Goal: Task Accomplishment & Management: Use online tool/utility

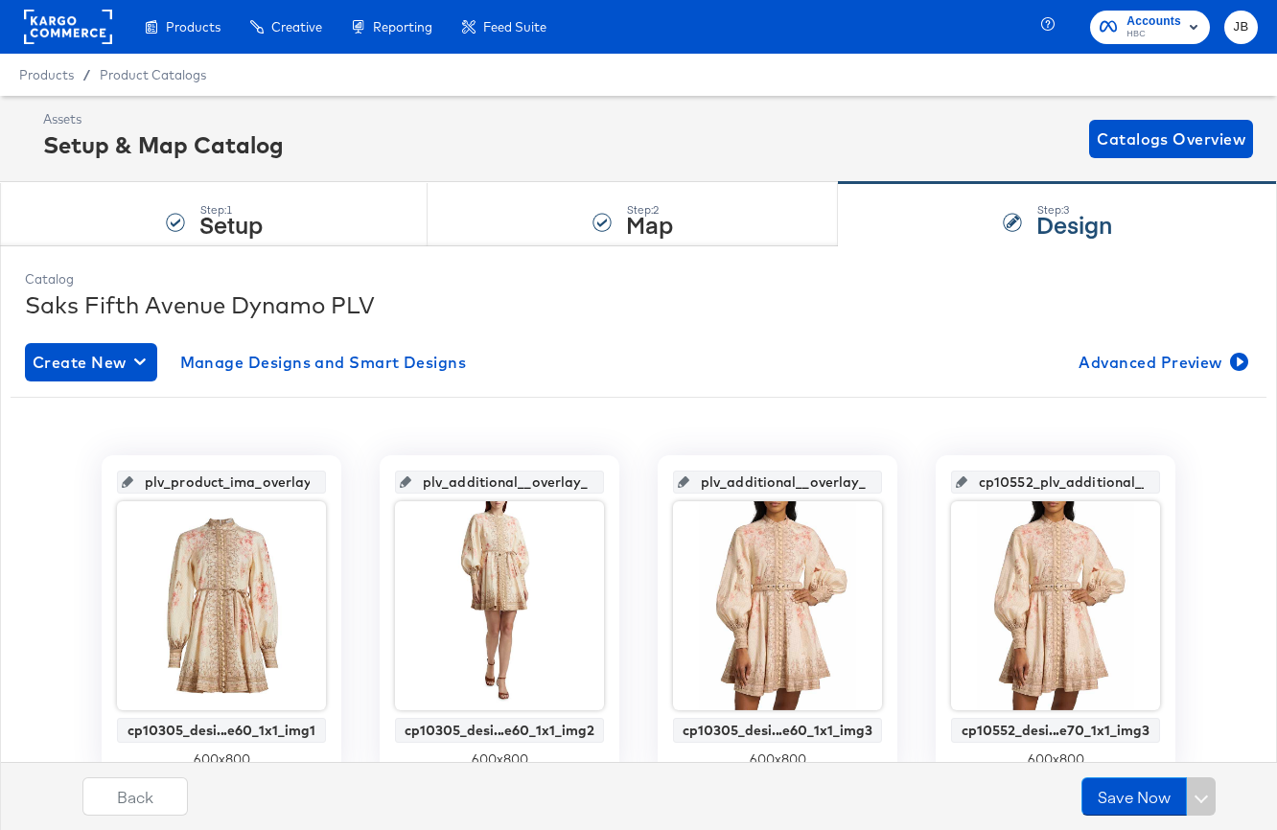
click at [73, 16] on rect at bounding box center [68, 27] width 88 height 35
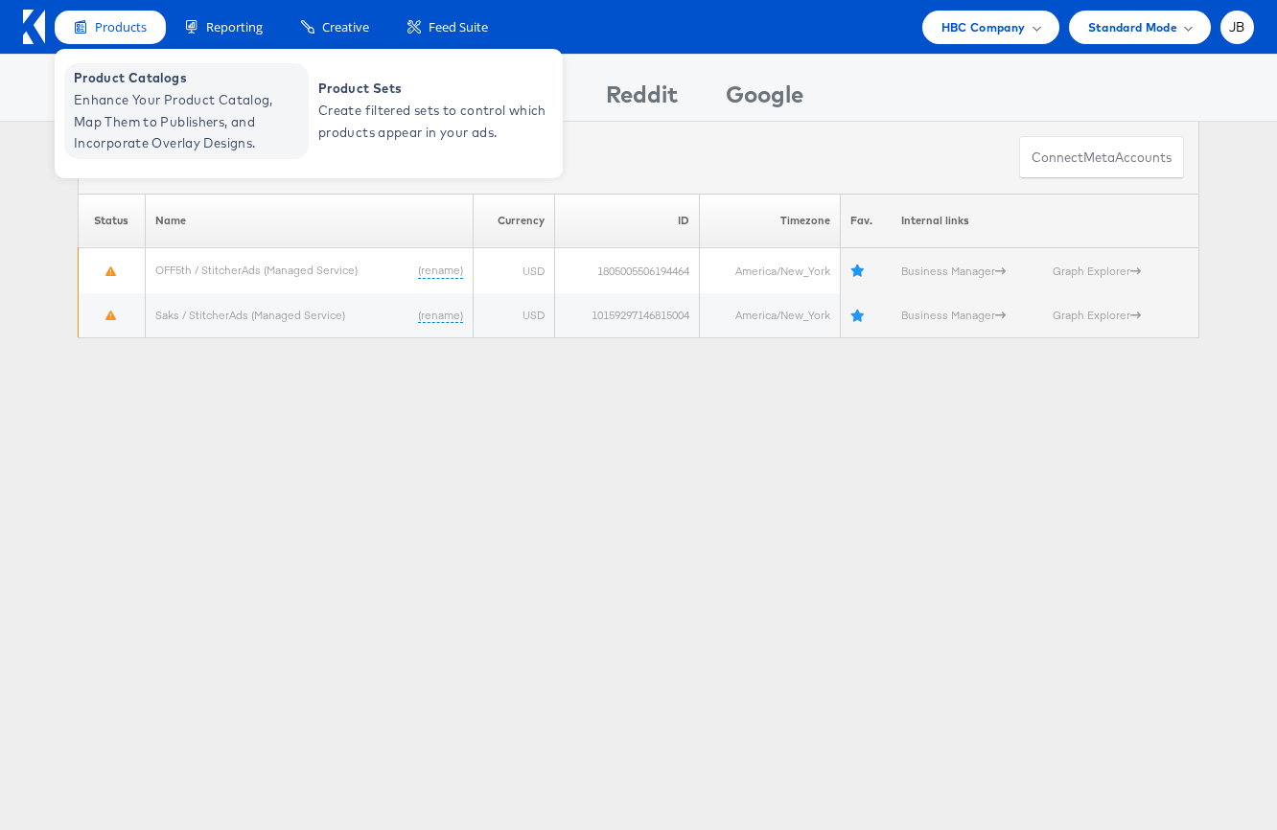
click at [214, 88] on span "Product Catalogs" at bounding box center [189, 78] width 230 height 22
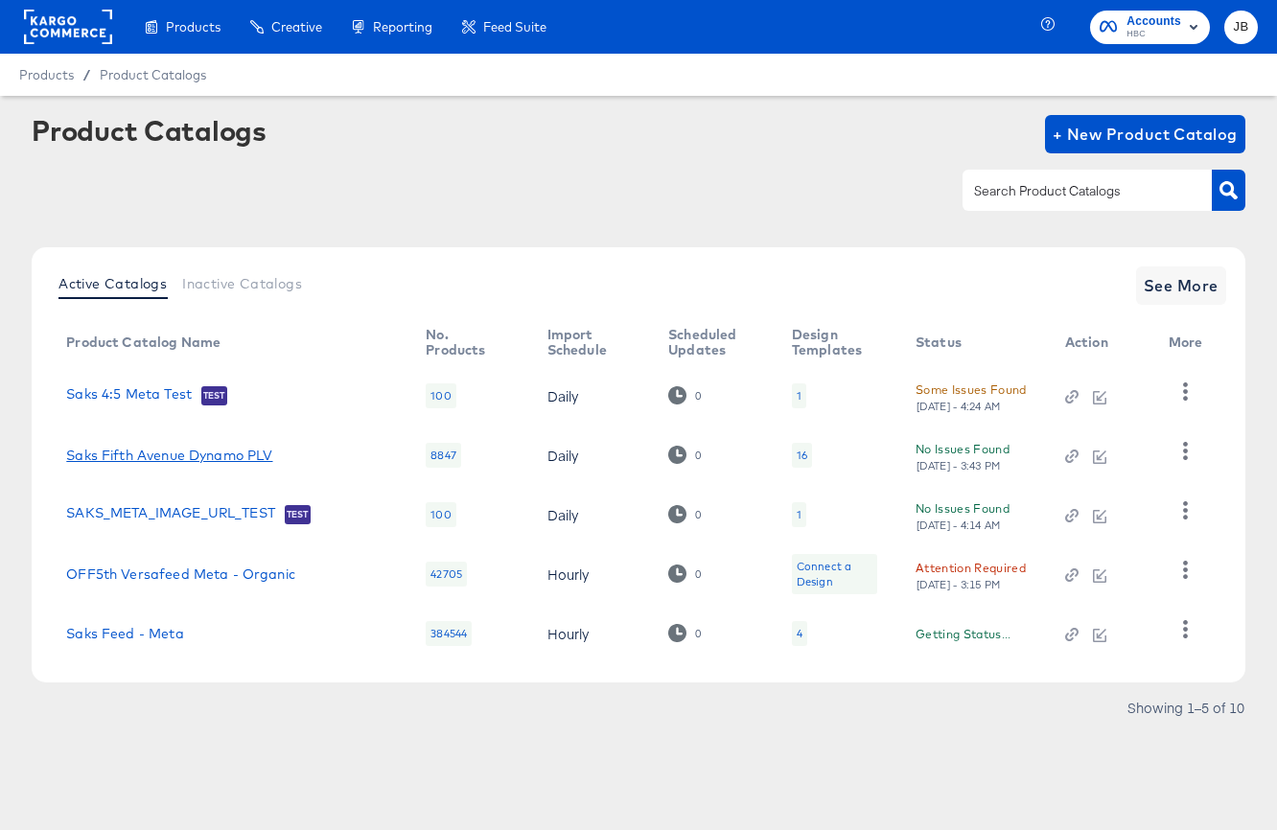
click at [208, 456] on link "Saks Fifth Avenue Dynamo PLV" at bounding box center [169, 455] width 206 height 15
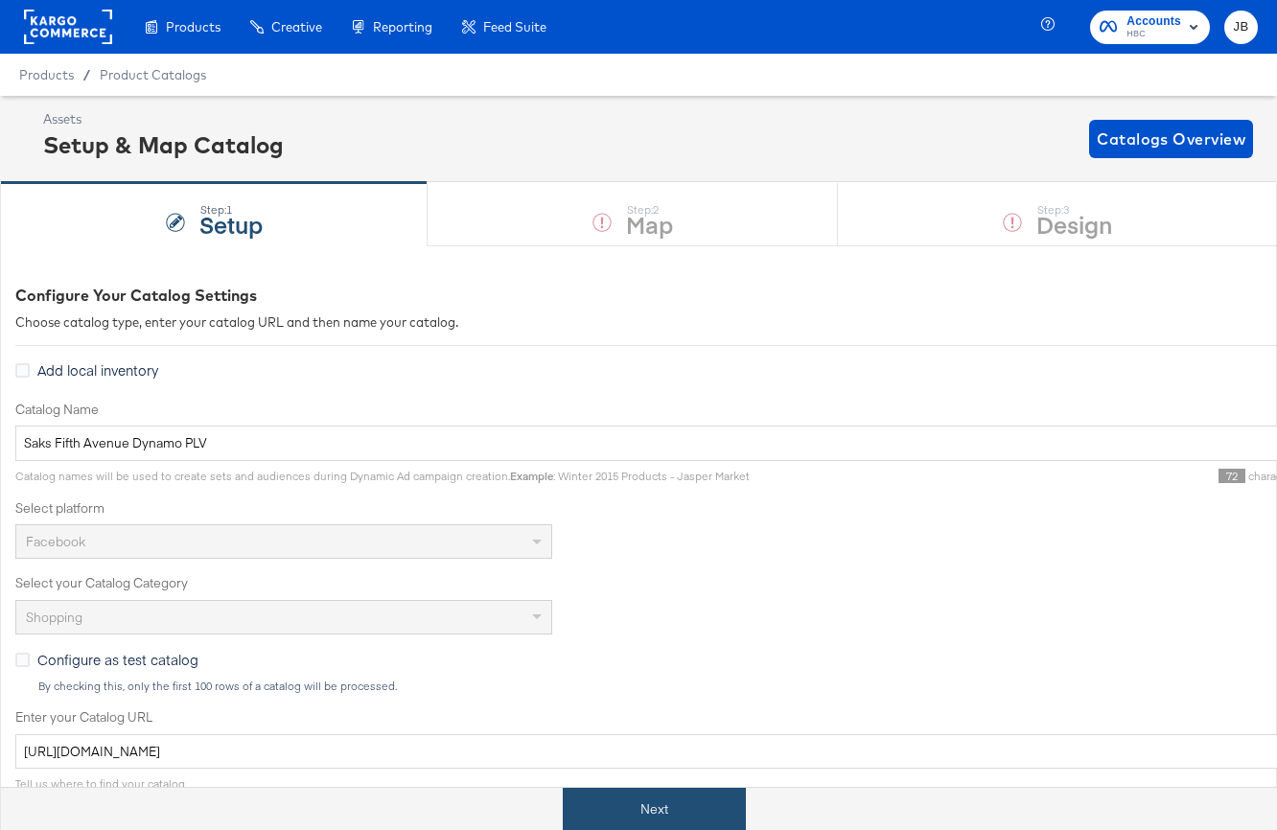
click at [702, 815] on button "Next" at bounding box center [654, 809] width 183 height 43
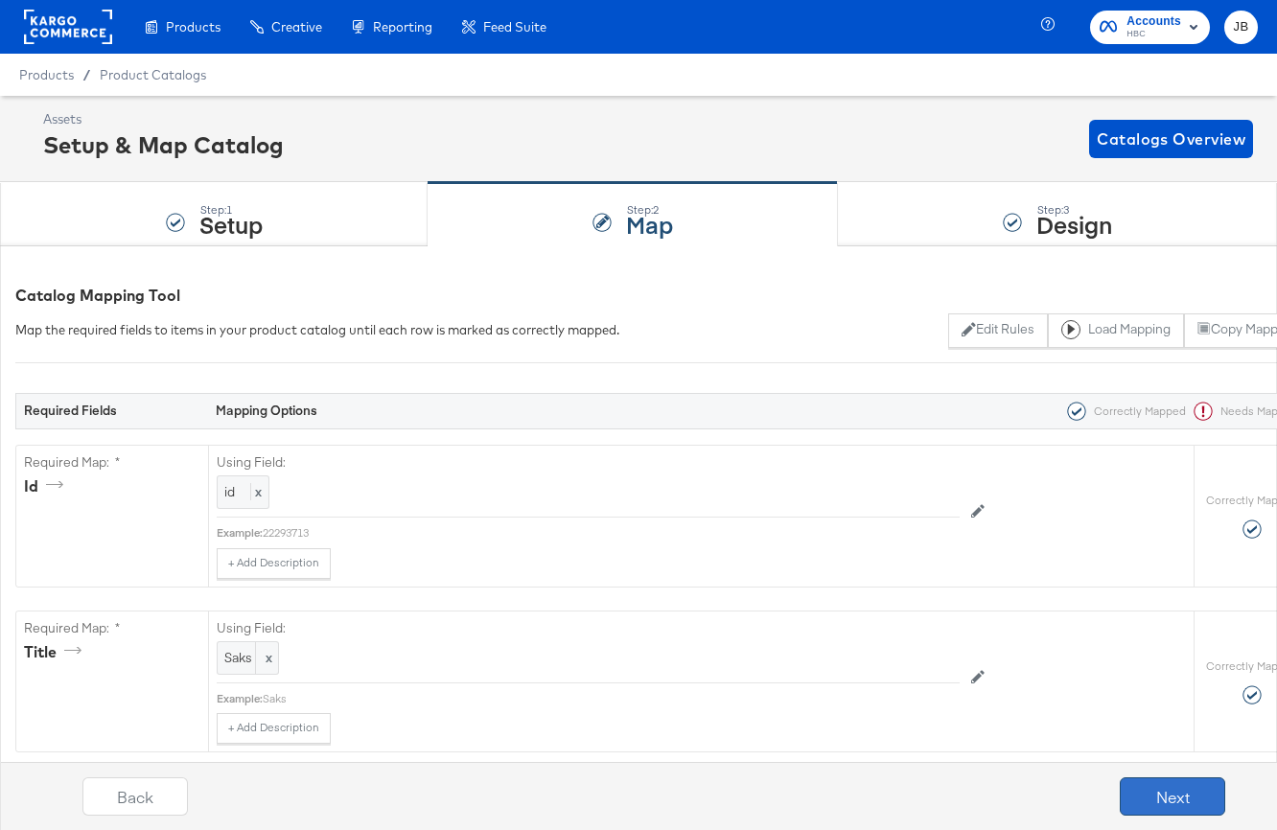
click at [1158, 794] on button "Next" at bounding box center [1171, 796] width 105 height 38
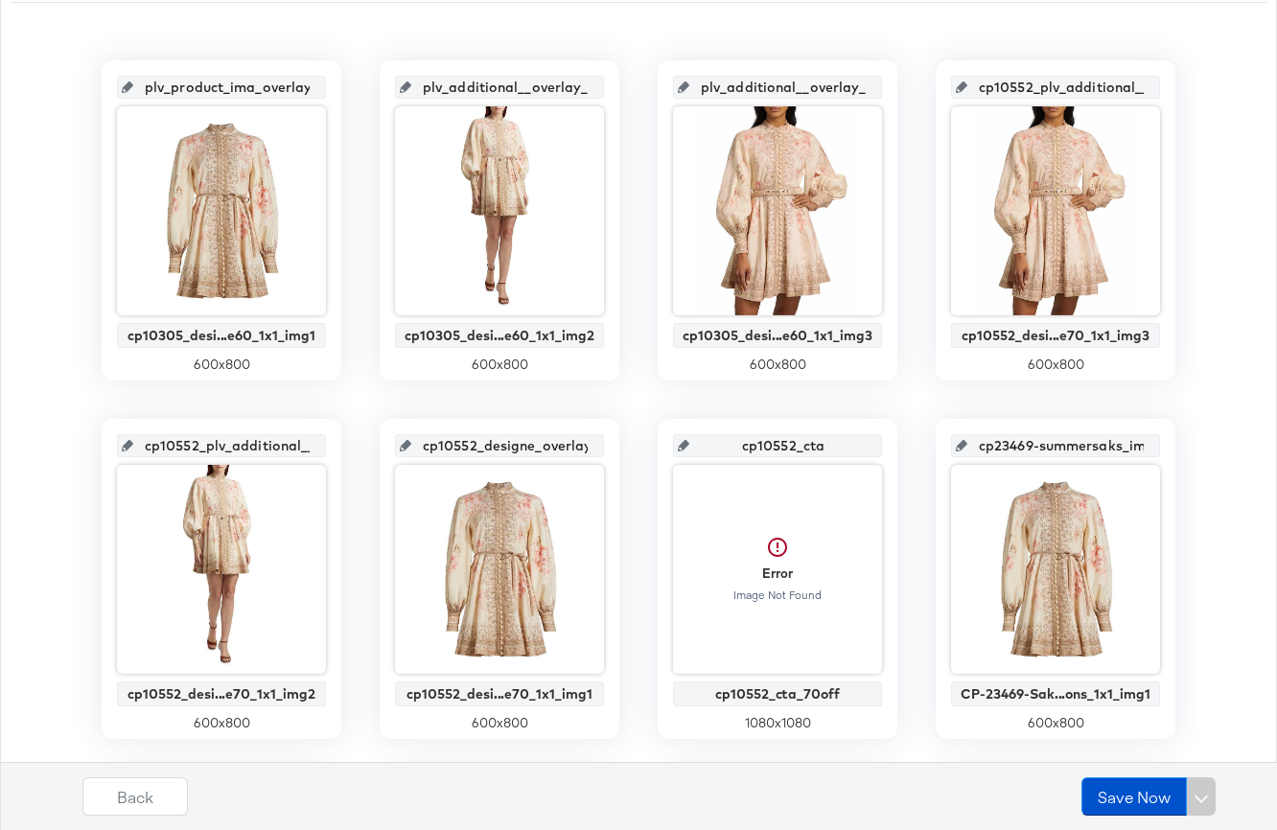
scroll to position [221, 0]
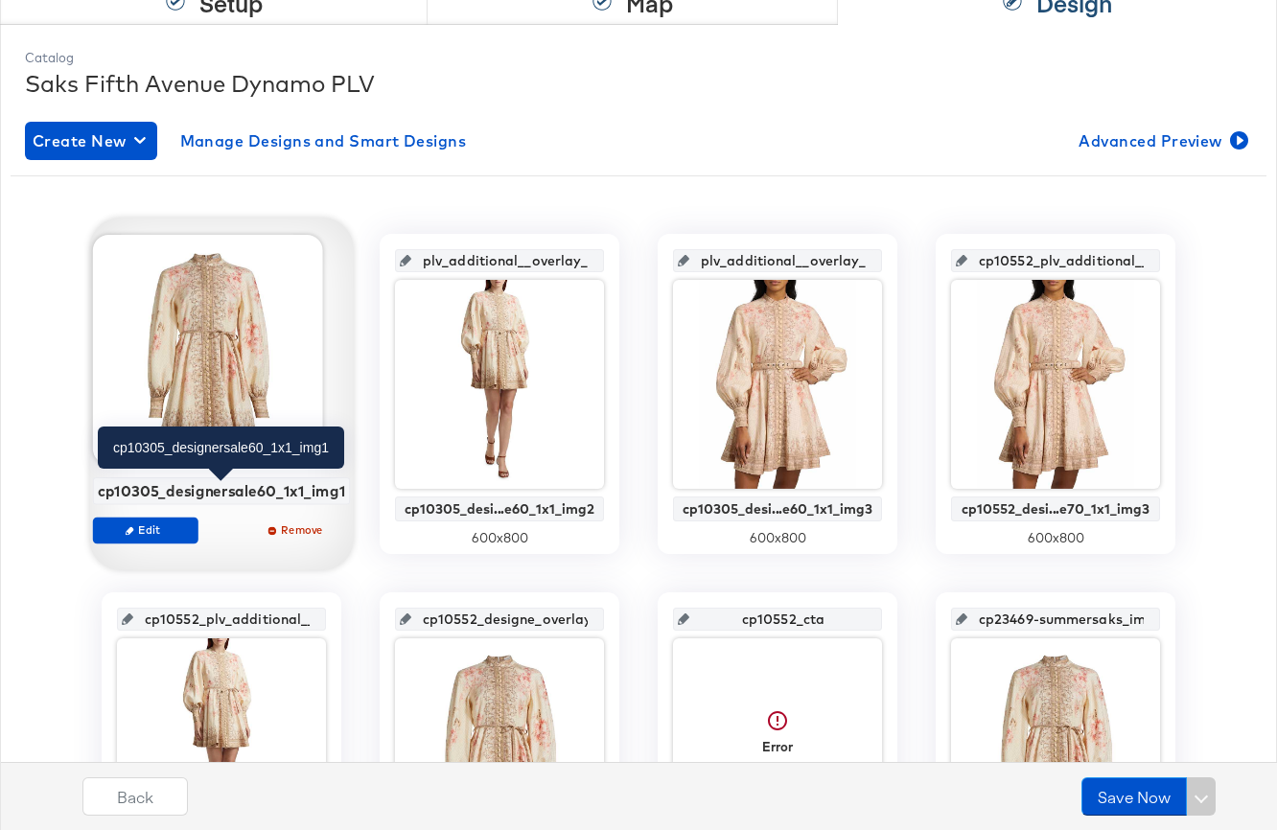
click at [159, 490] on div "cp10305_designersale60_1x1_img1" at bounding box center [221, 490] width 247 height 17
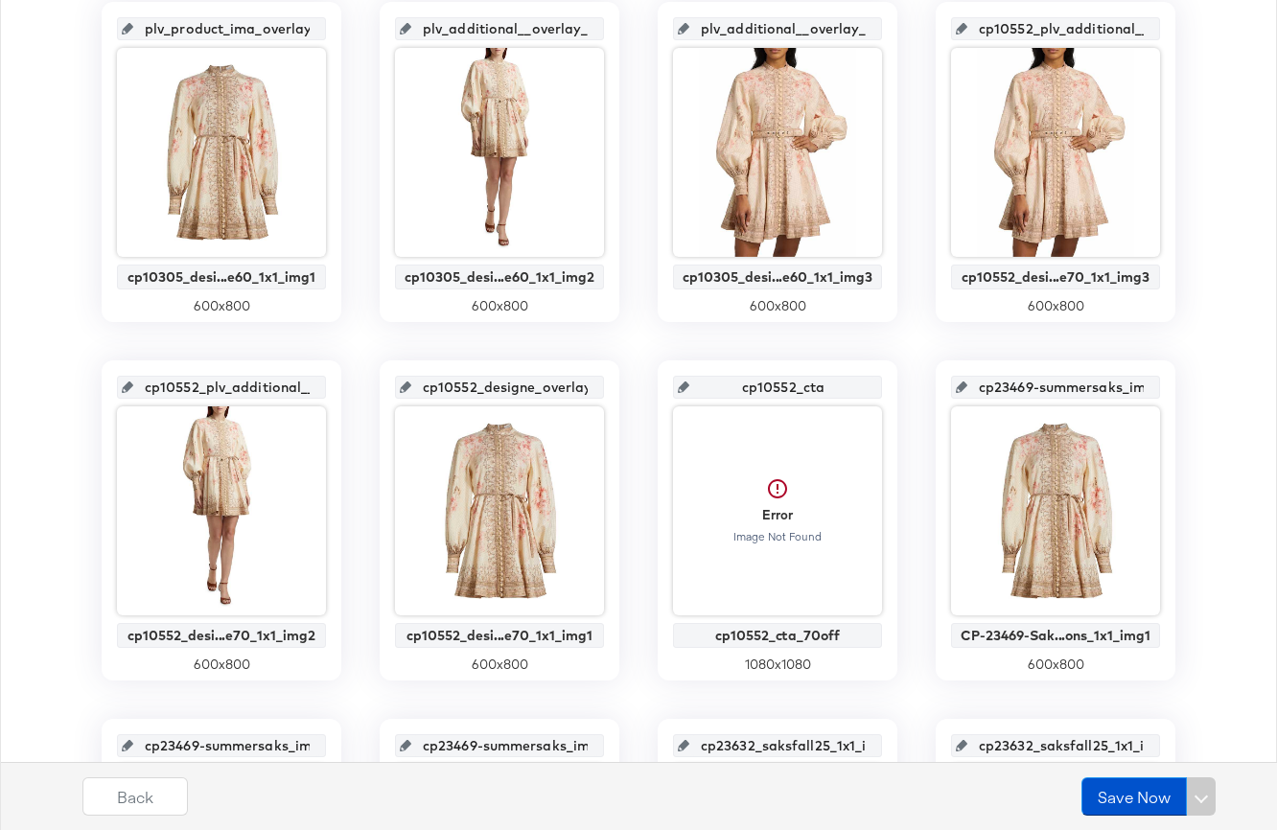
scroll to position [668, 0]
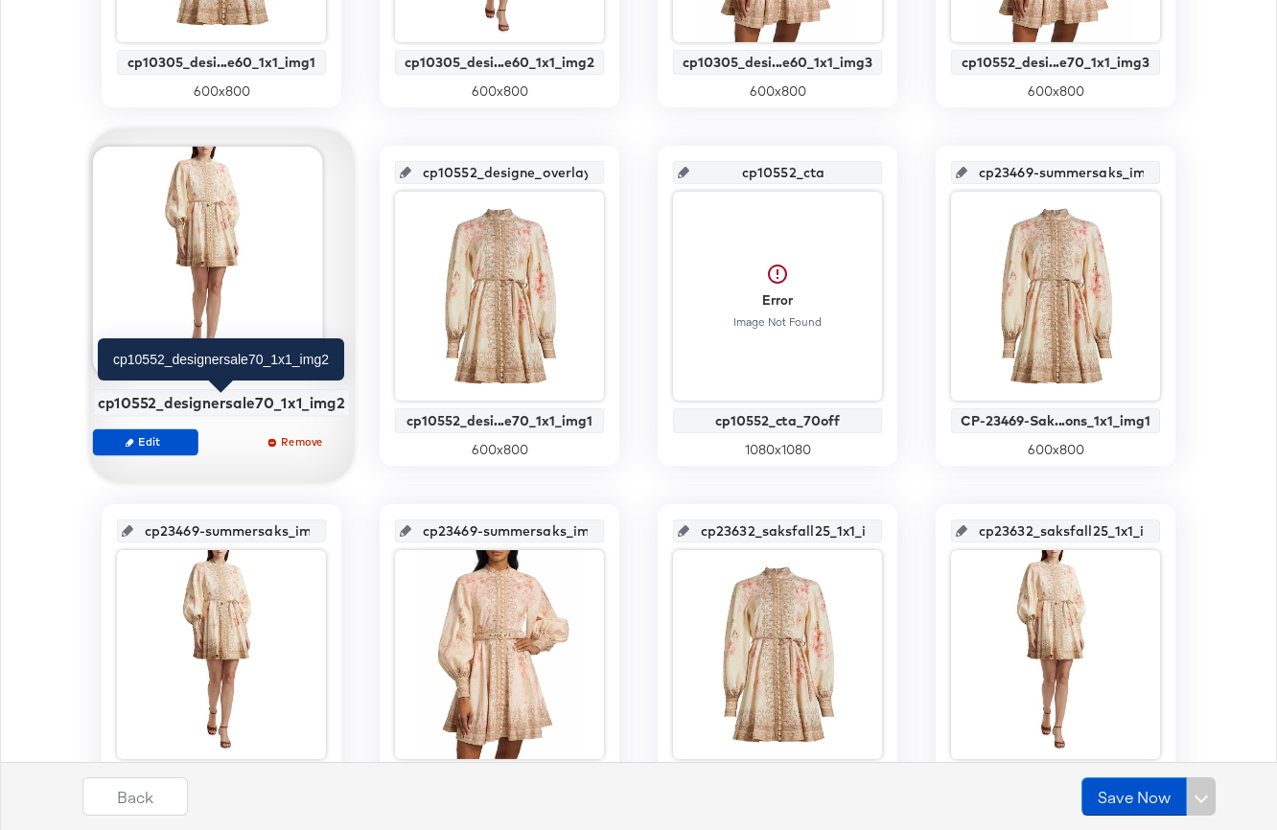
click at [192, 403] on div "cp10552_designersale70_1x1_img2" at bounding box center [221, 402] width 247 height 17
copy div "cp10552_designersale70_1x1_img2"
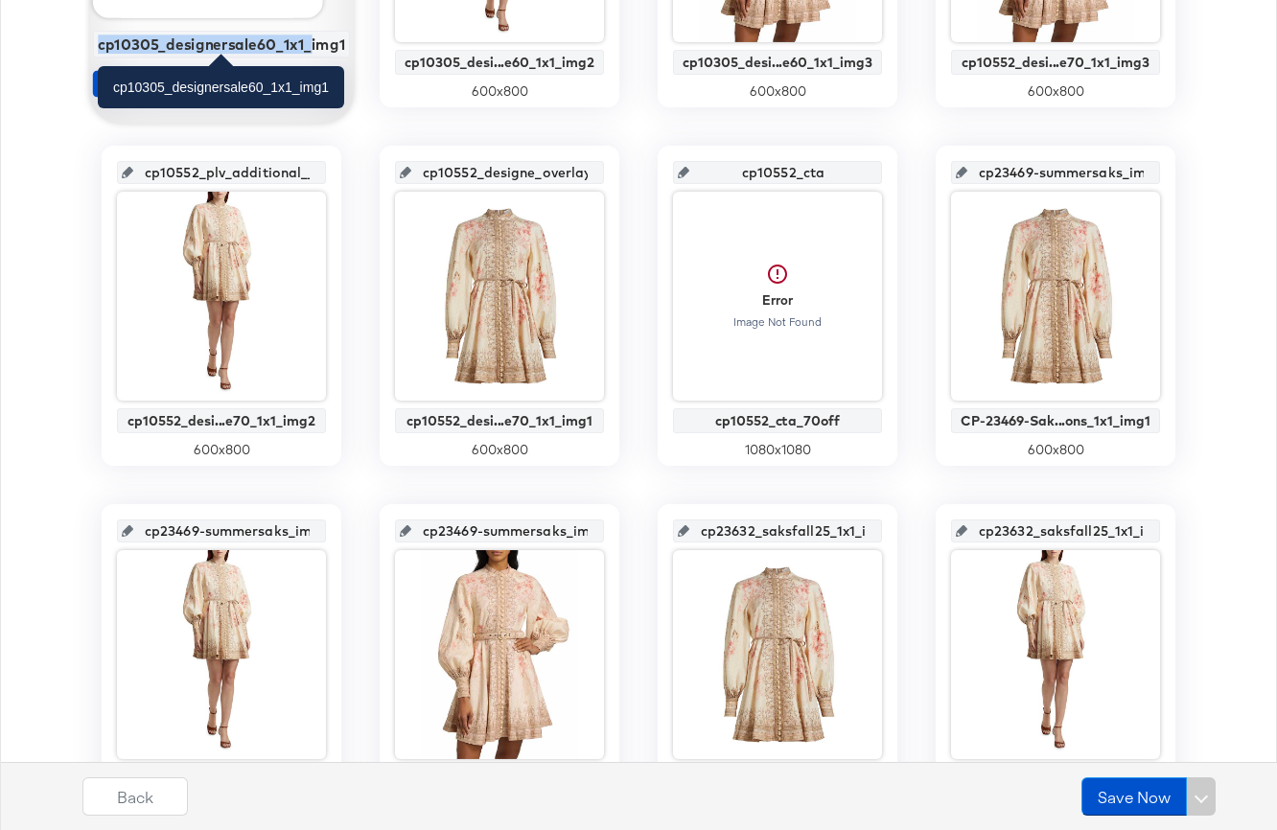
scroll to position [672, 0]
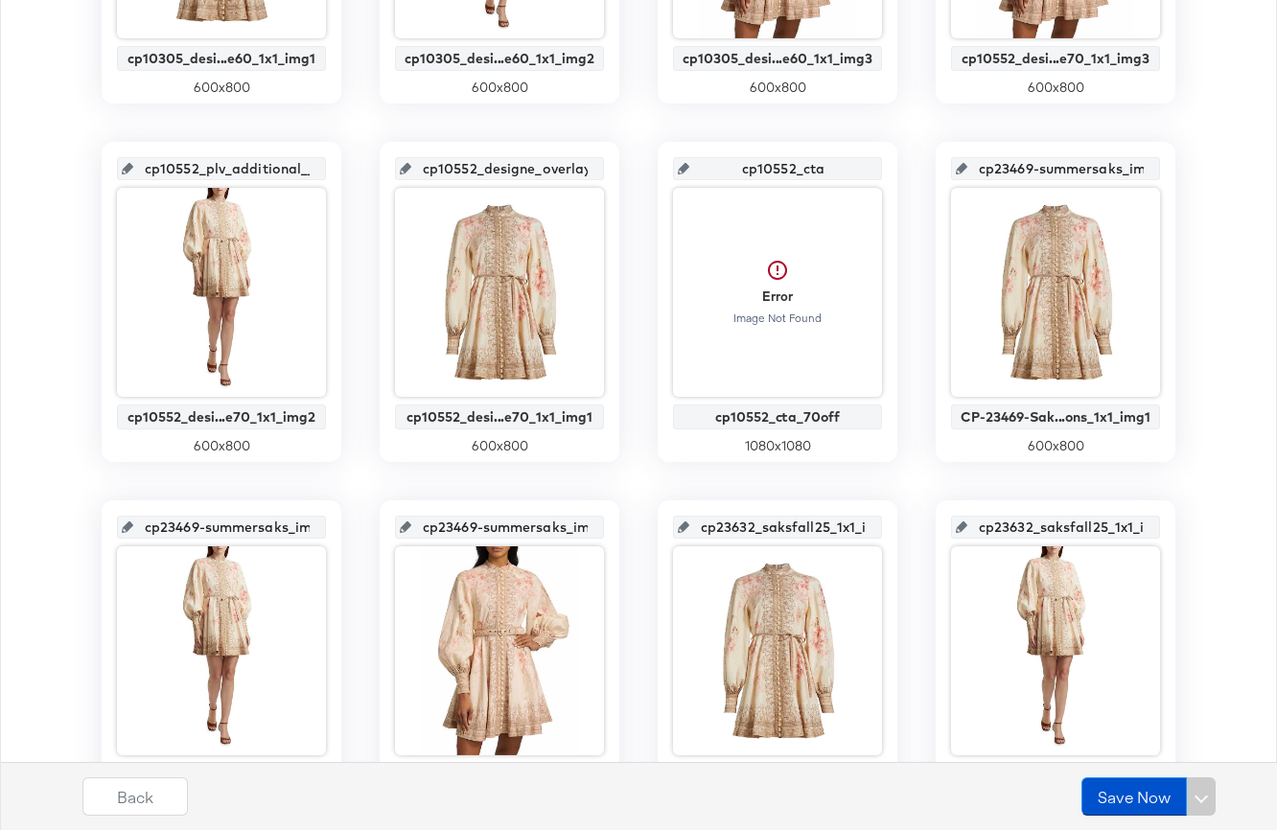
drag, startPoint x: 159, startPoint y: 42, endPoint x: 70, endPoint y: 49, distance: 89.4
click at [70, 49] on div "plv_product_ima_overlay_1 cp10305_desi...e60_1x1_img1 600 x 800 plv_additional_…" at bounding box center [638, 660] width 1255 height 1754
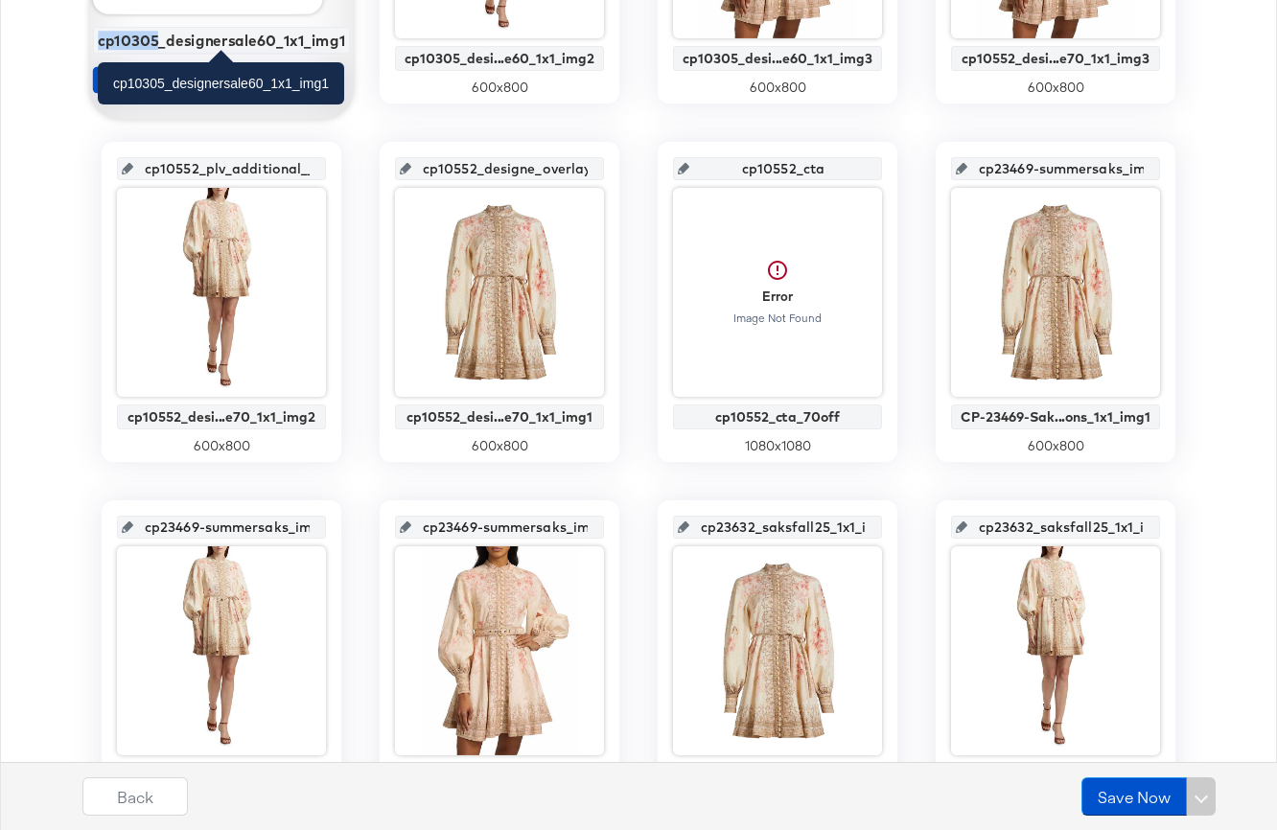
drag, startPoint x: 158, startPoint y: 39, endPoint x: 104, endPoint y: 39, distance: 54.6
click at [104, 39] on div "cp10305_designersale60_1x1_img1" at bounding box center [221, 40] width 247 height 17
copy div "cp10305"
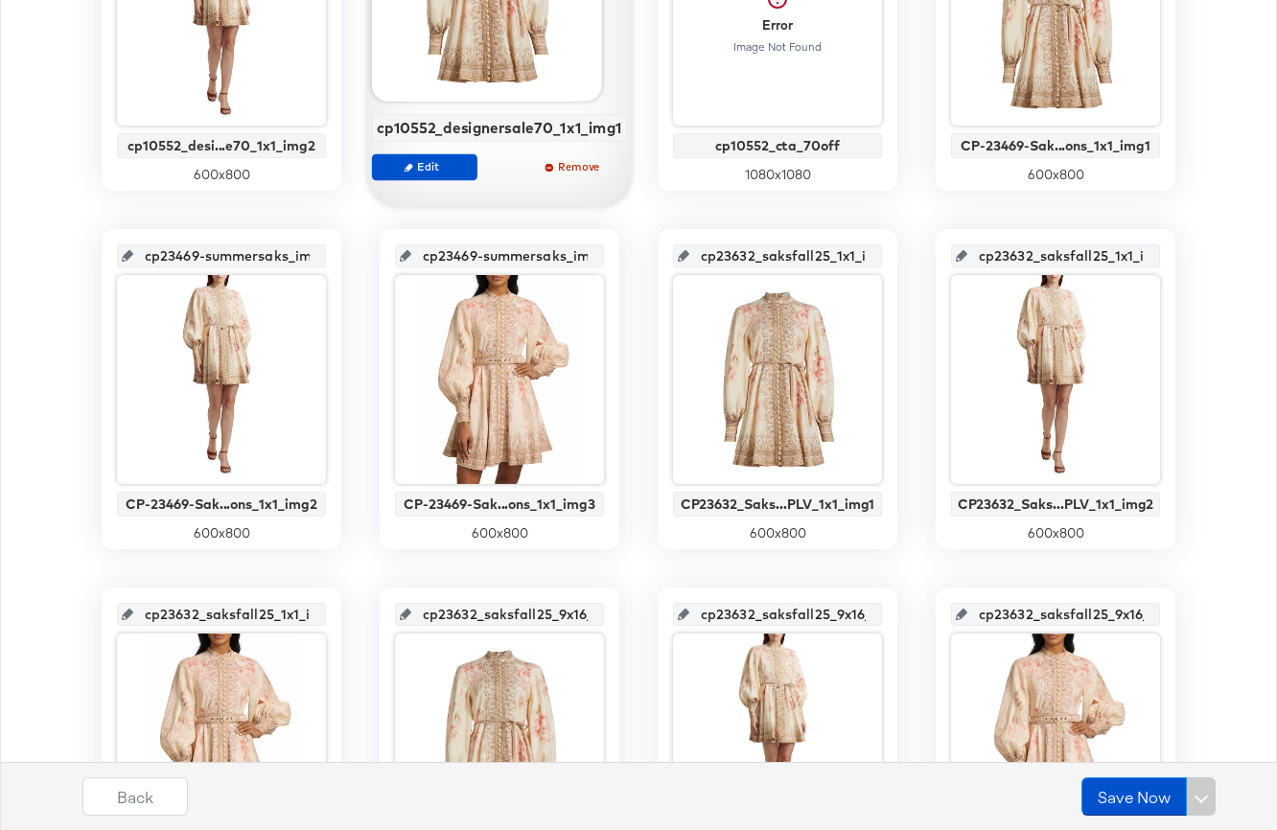
scroll to position [944, 0]
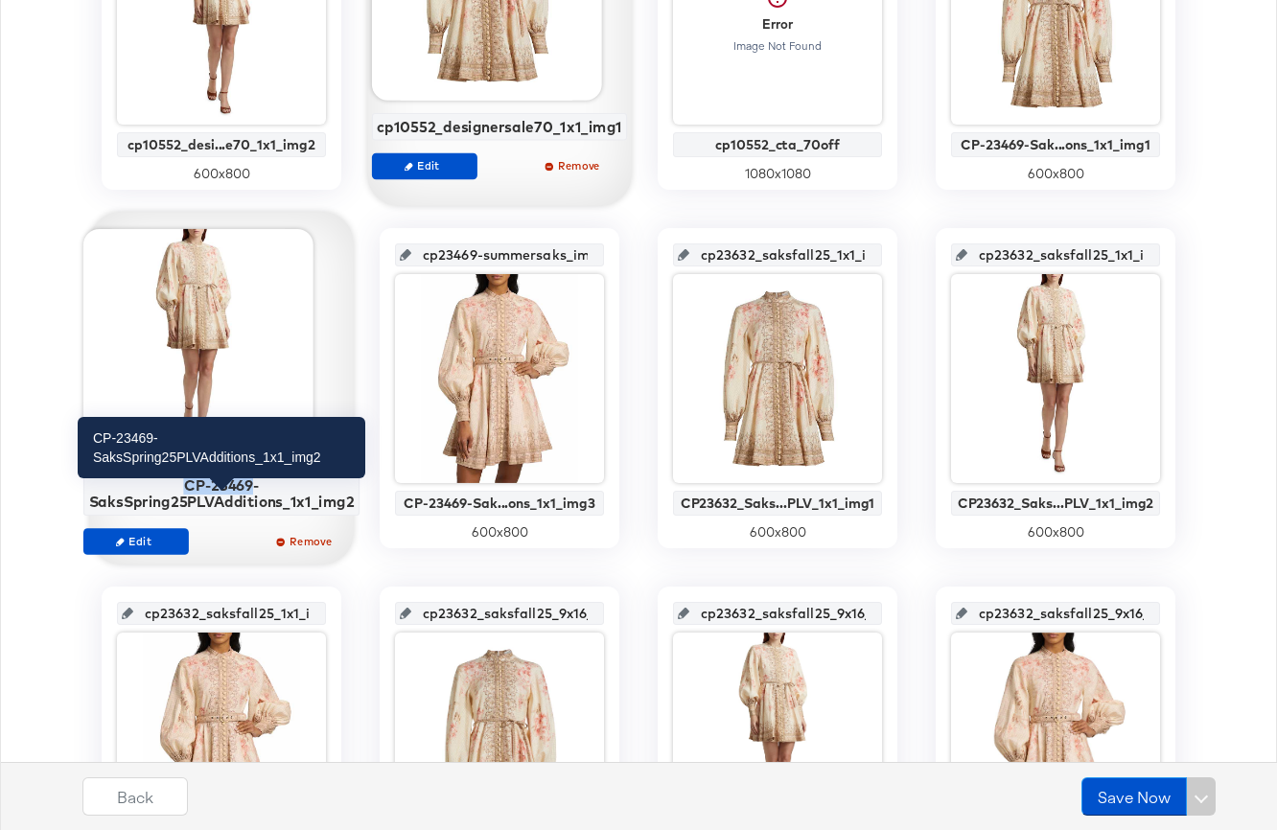
drag, startPoint x: 249, startPoint y: 482, endPoint x: 184, endPoint y: 485, distance: 65.2
click at [184, 485] on div "CP-23469-SaksSpring25PLVAdditions_1x1_img2" at bounding box center [221, 493] width 265 height 34
copy div "CP-23469"
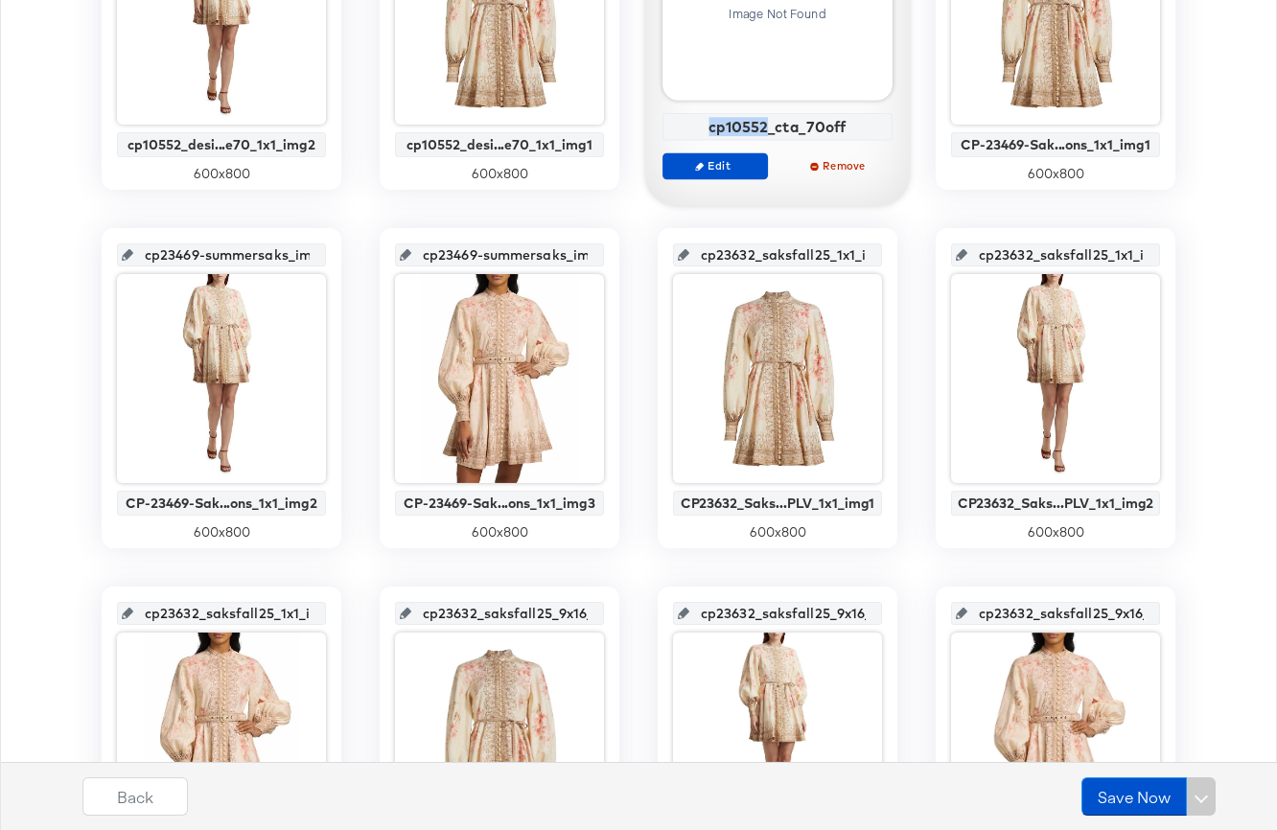
drag, startPoint x: 766, startPoint y: 125, endPoint x: 694, endPoint y: 125, distance: 71.9
click at [694, 125] on div "cp10552_cta_70off" at bounding box center [777, 126] width 219 height 17
copy div "cp10552"
